Goal: Find specific page/section: Locate a particular part of the current website

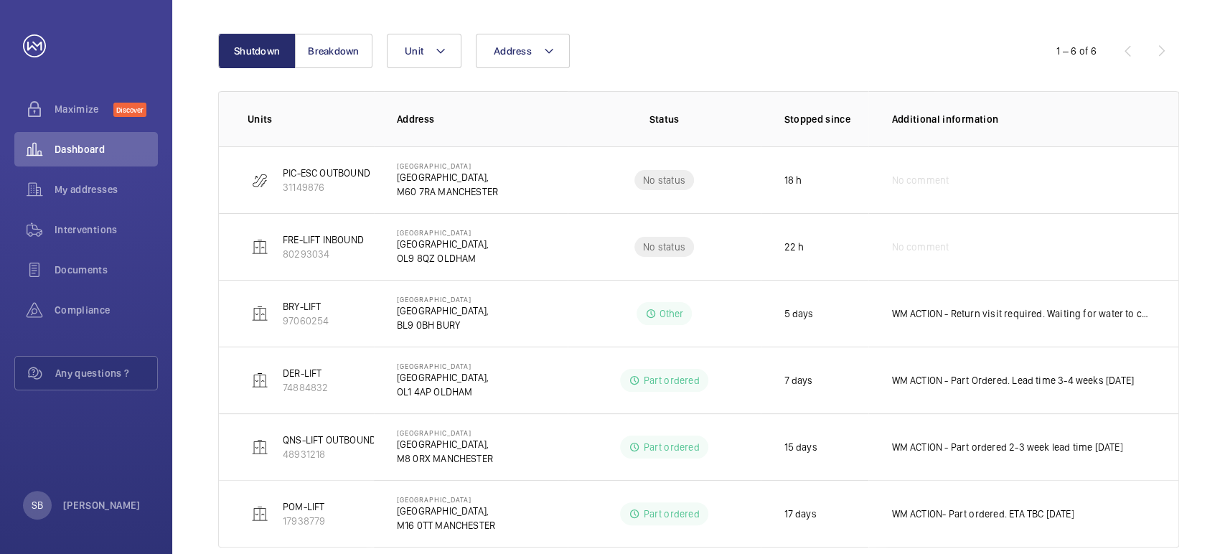
scroll to position [188, 0]
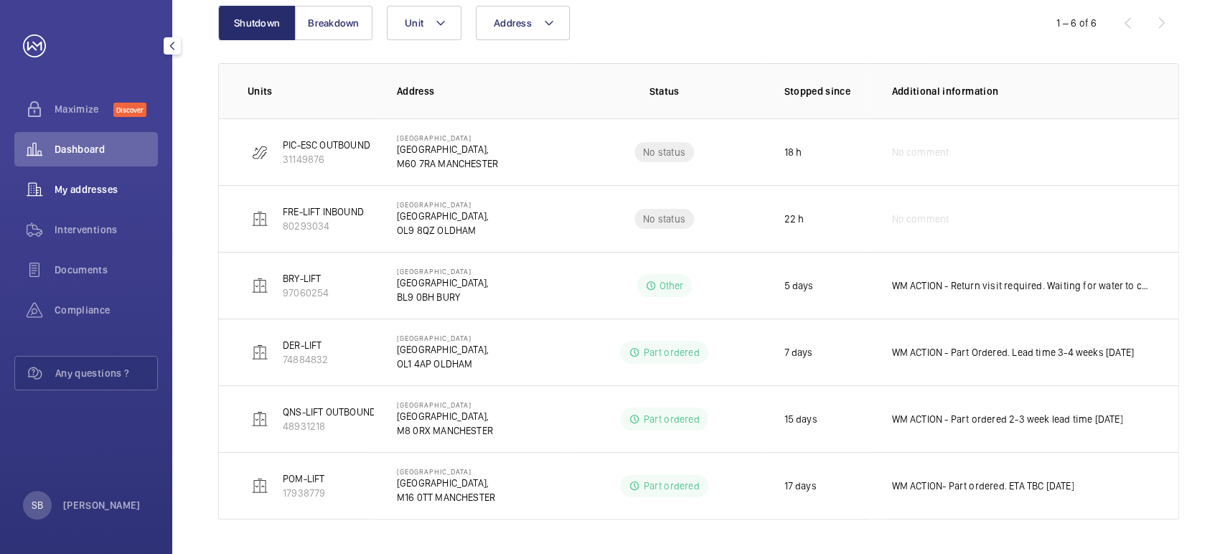
click at [80, 183] on span "My addresses" at bounding box center [106, 189] width 103 height 14
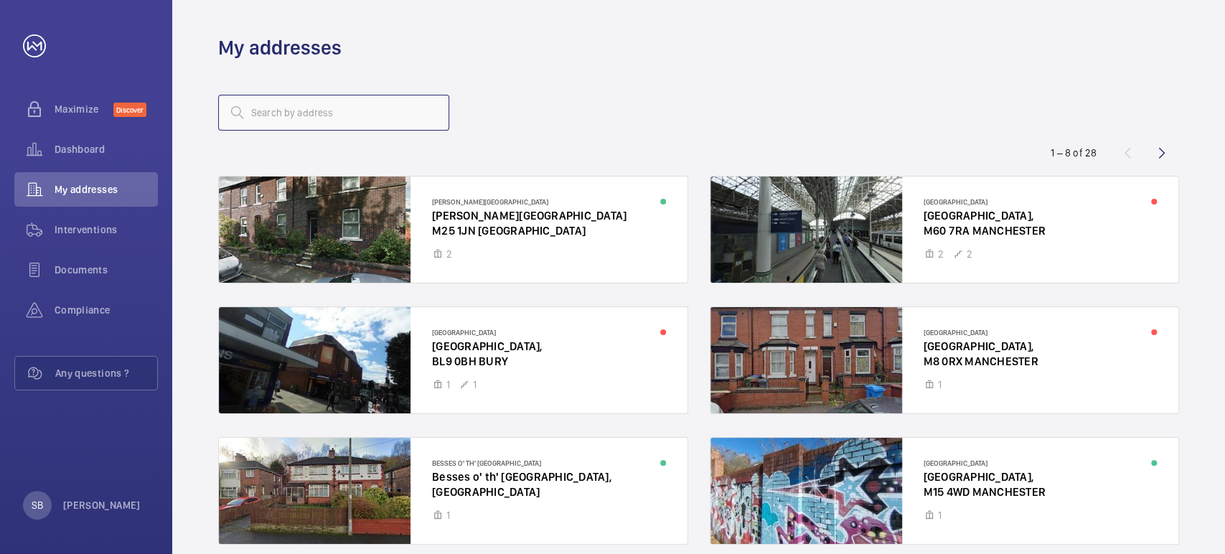
click at [394, 108] on input "text" at bounding box center [333, 113] width 231 height 36
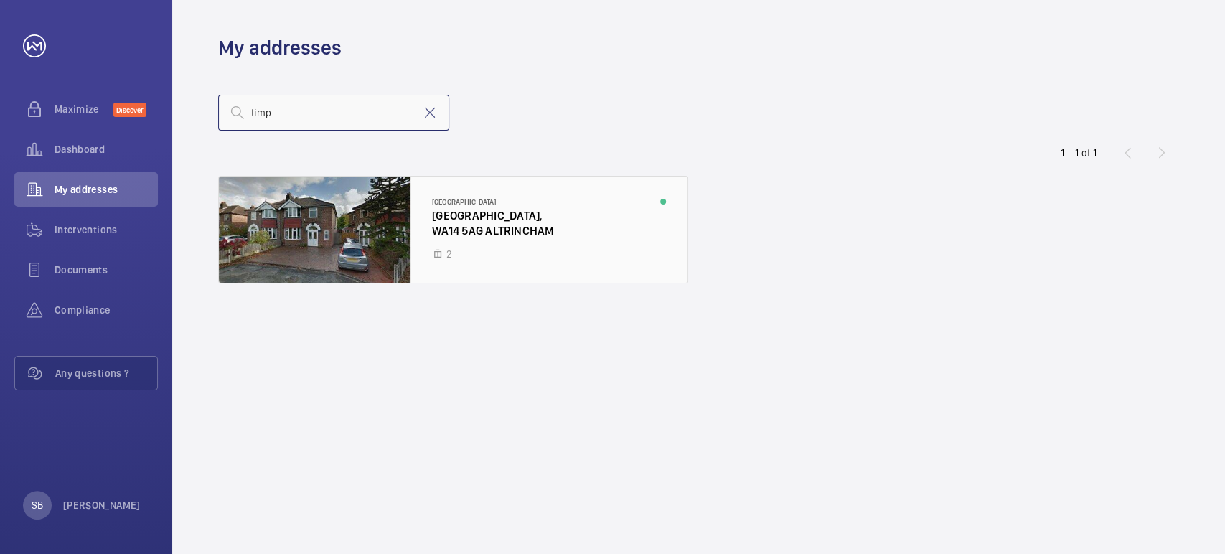
type input "timp"
click at [369, 209] on div at bounding box center [453, 229] width 468 height 106
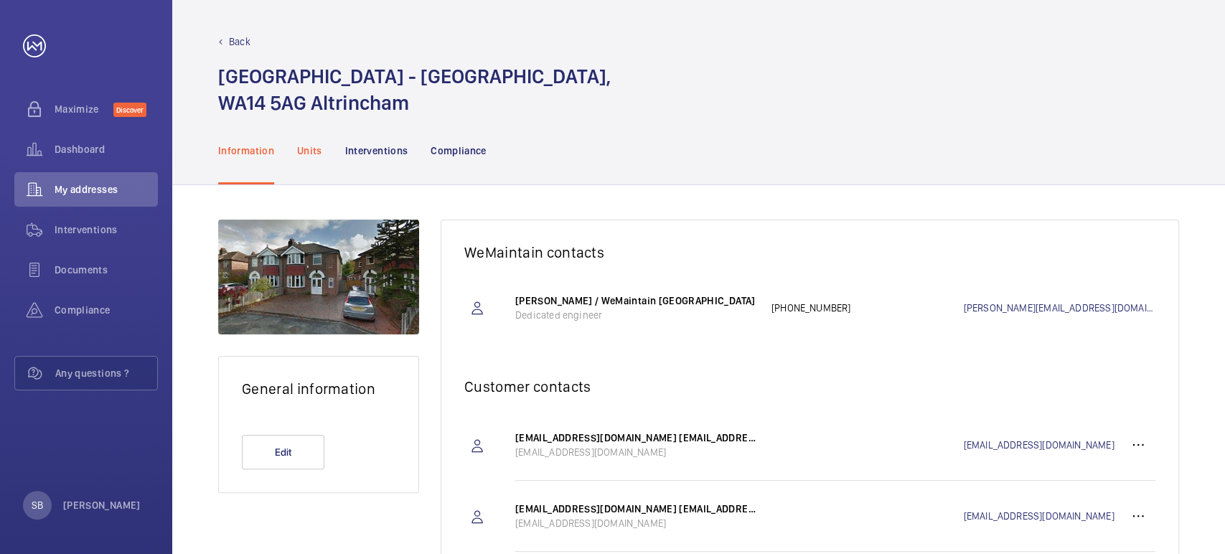
click at [311, 150] on p "Units" at bounding box center [309, 150] width 25 height 14
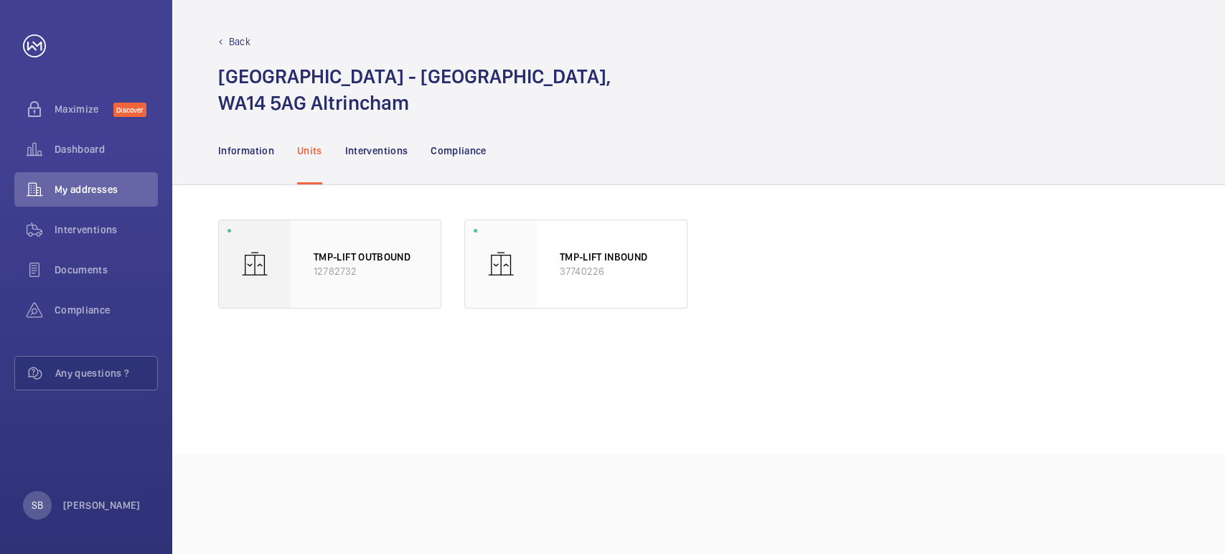
click at [338, 260] on p "TMP-LIFT OUTBOUND" at bounding box center [366, 257] width 104 height 14
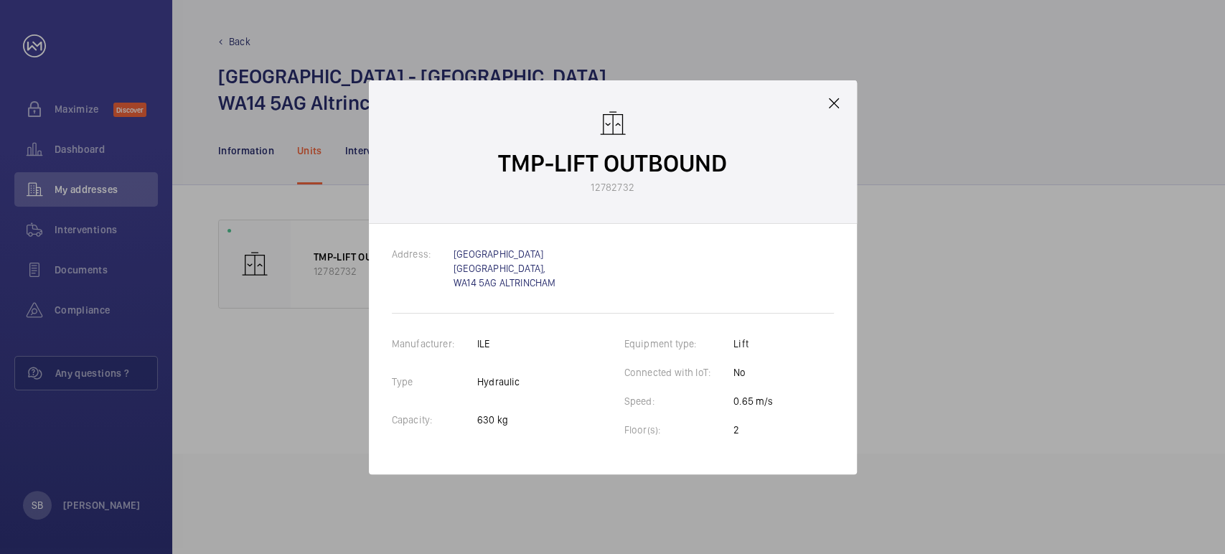
click at [834, 107] on mat-icon at bounding box center [833, 103] width 17 height 17
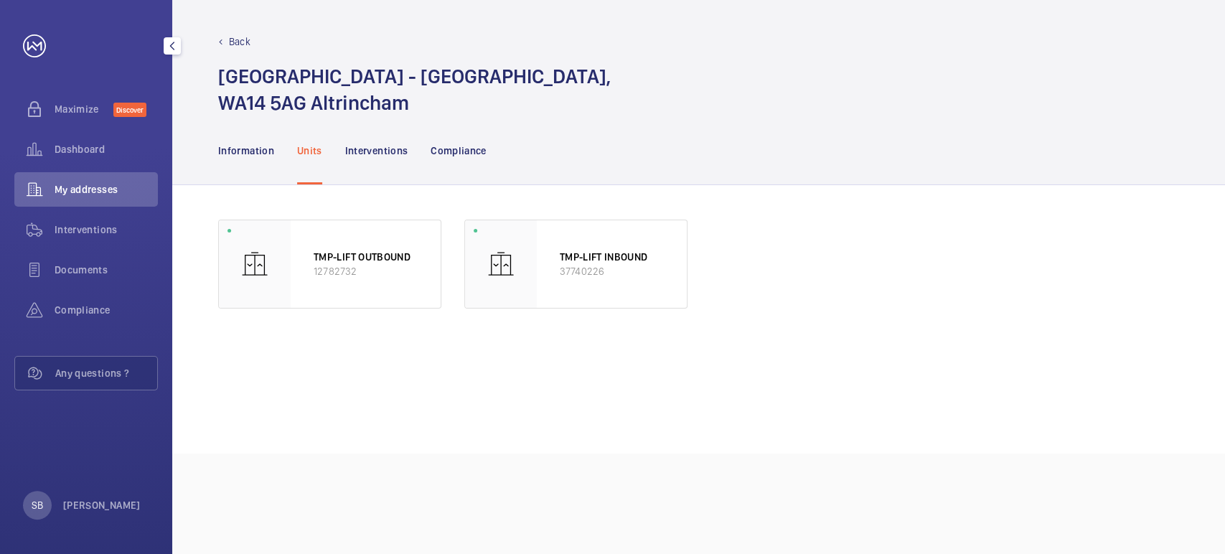
click at [106, 187] on span "My addresses" at bounding box center [106, 189] width 103 height 14
click at [237, 40] on p "Back" at bounding box center [240, 41] width 22 height 14
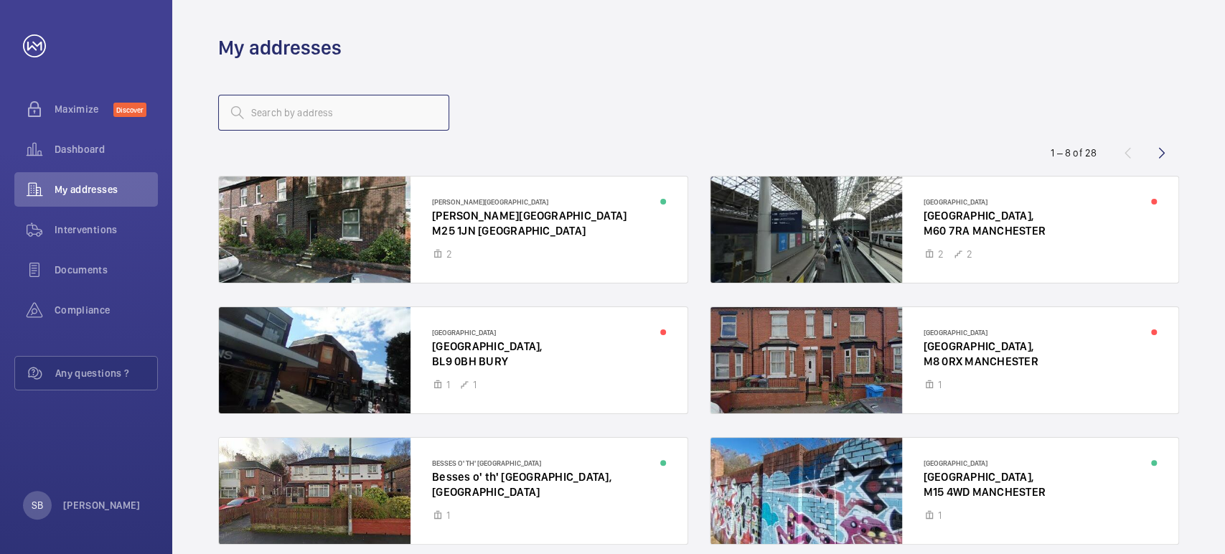
click at [293, 118] on input "text" at bounding box center [333, 113] width 231 height 36
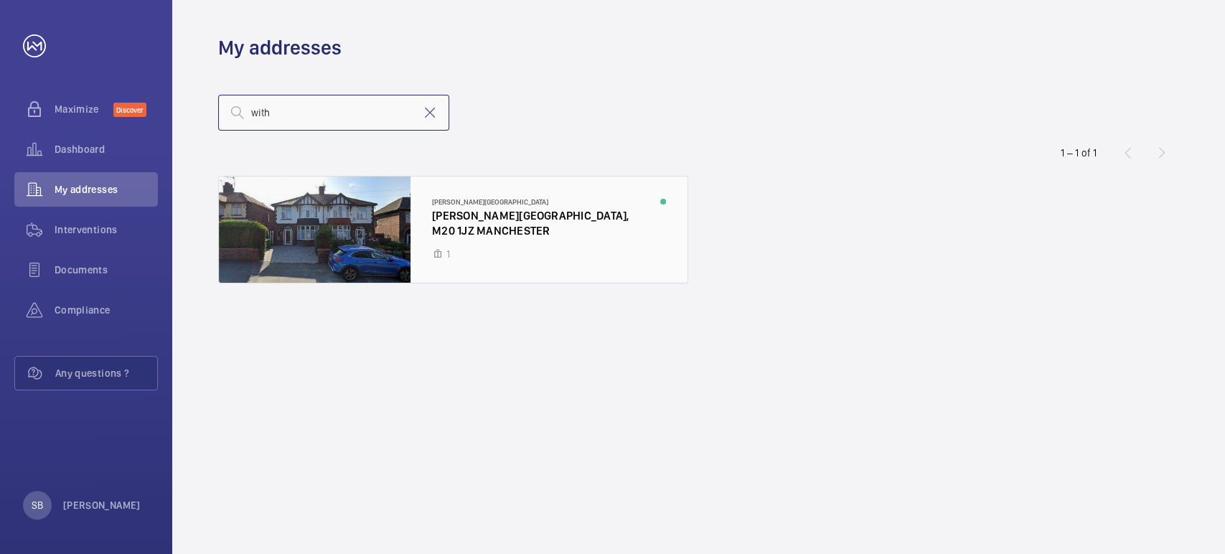
type input "with"
click at [320, 234] on div at bounding box center [453, 229] width 468 height 106
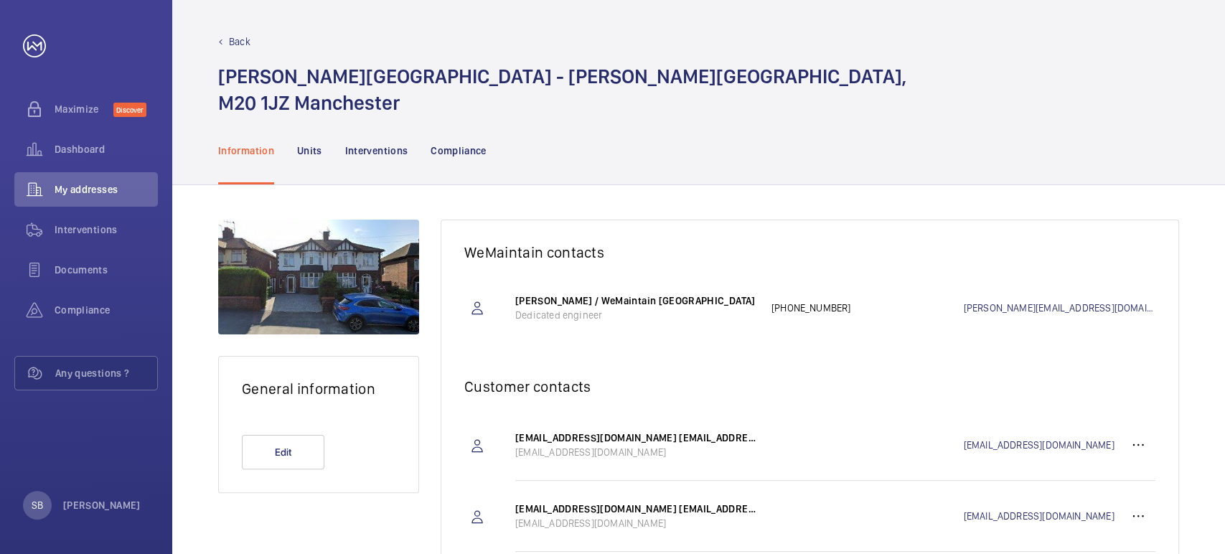
click at [283, 150] on nav "Information Units Interventions Compliance" at bounding box center [352, 150] width 268 height 68
click at [308, 152] on p "Units" at bounding box center [309, 150] width 25 height 14
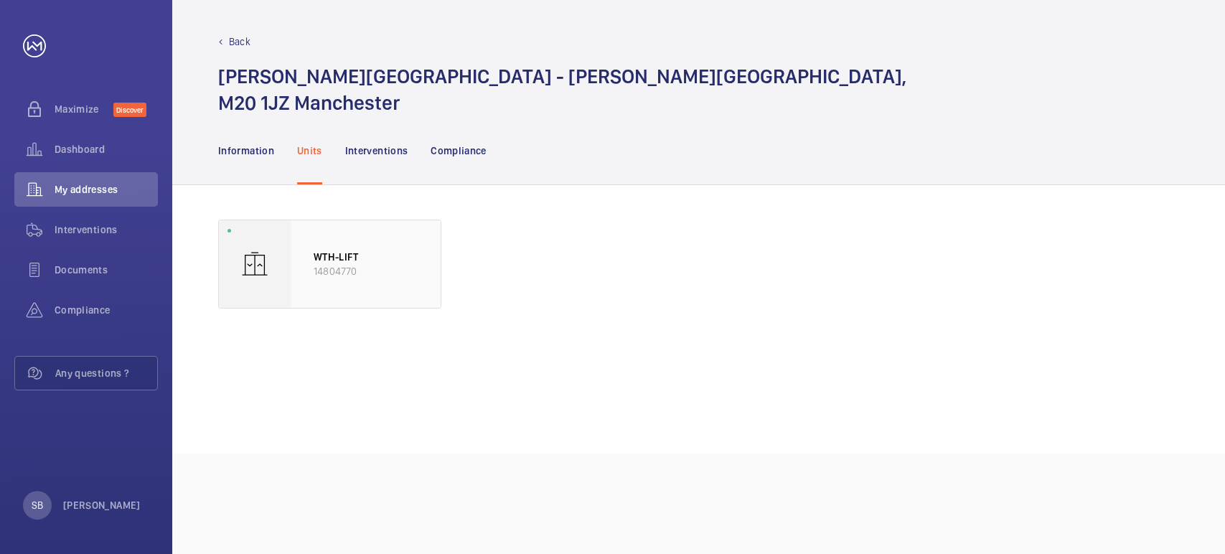
click at [299, 245] on div "WTH-LIFT 14804770" at bounding box center [366, 264] width 150 height 88
